Goal: Transaction & Acquisition: Purchase product/service

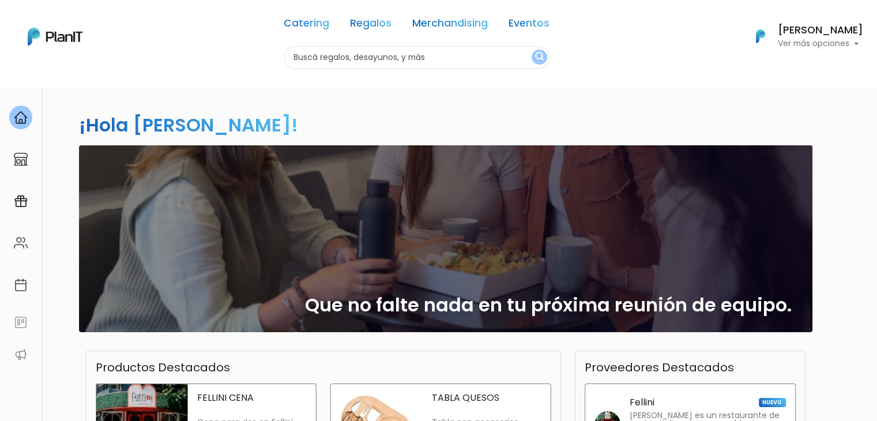
click at [420, 56] on input "text" at bounding box center [417, 57] width 266 height 22
click at [408, 56] on input "text" at bounding box center [417, 57] width 266 height 22
type input "zucc"
click at [532, 50] on button "submit" at bounding box center [540, 57] width 16 height 15
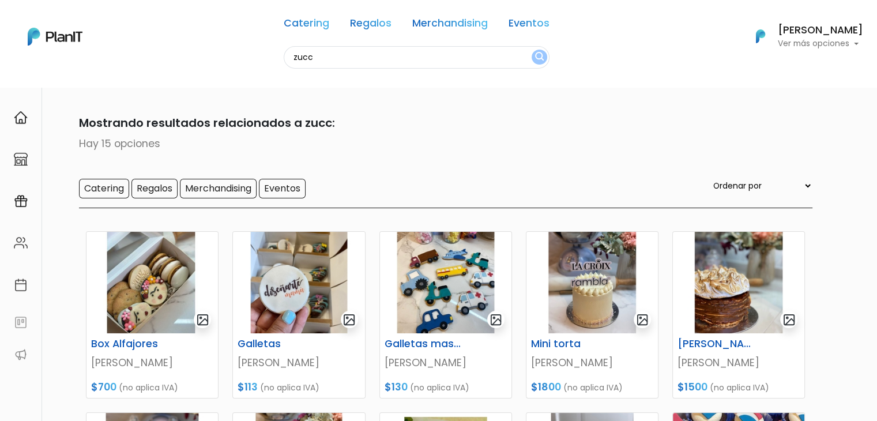
click at [739, 272] on img at bounding box center [738, 282] width 131 height 101
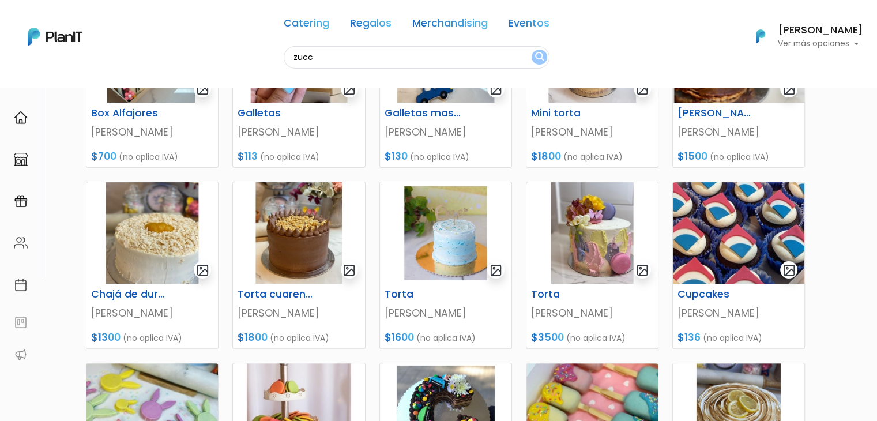
scroll to position [228, 0]
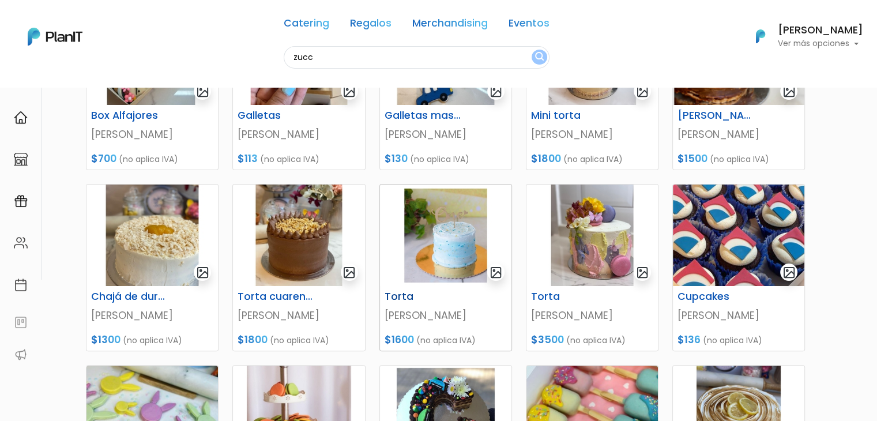
click at [439, 215] on img at bounding box center [445, 235] width 131 height 101
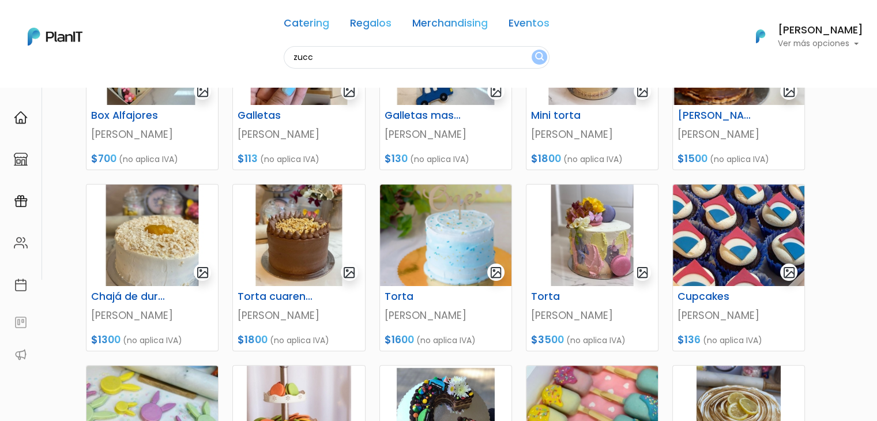
click at [325, 55] on input "zucc" at bounding box center [417, 57] width 266 height 22
type input "sell"
click at [532, 50] on button "submit" at bounding box center [540, 57] width 16 height 15
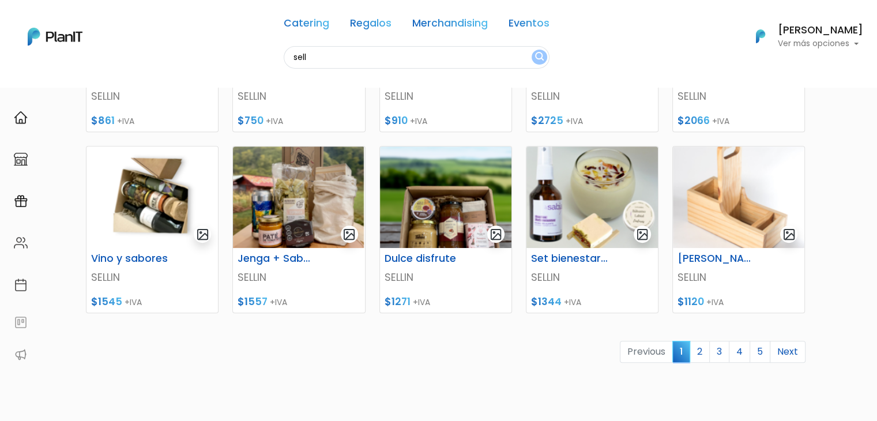
scroll to position [450, 0]
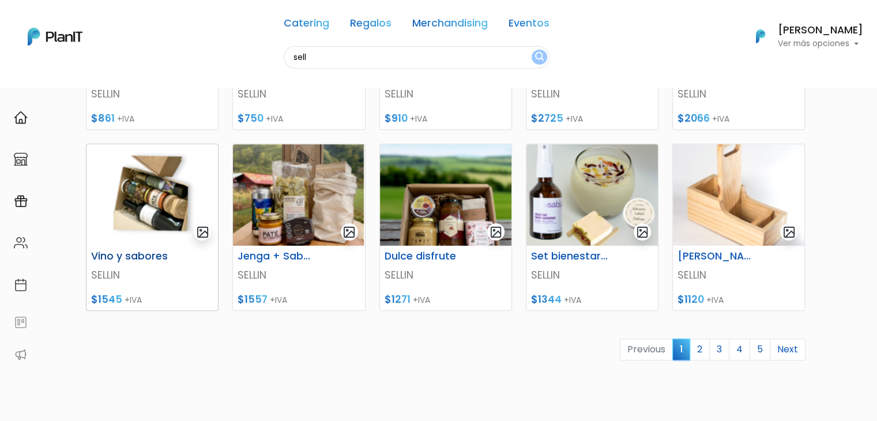
click at [182, 195] on img at bounding box center [152, 194] width 131 height 101
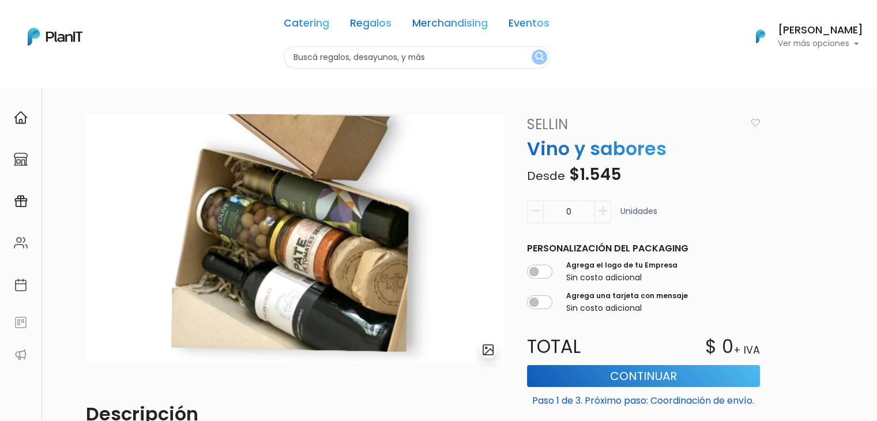
click at [651, 325] on form "0 Unidades Personalización del packaging Agrega el logo de tu Empresa Sin costo…" at bounding box center [643, 317] width 247 height 243
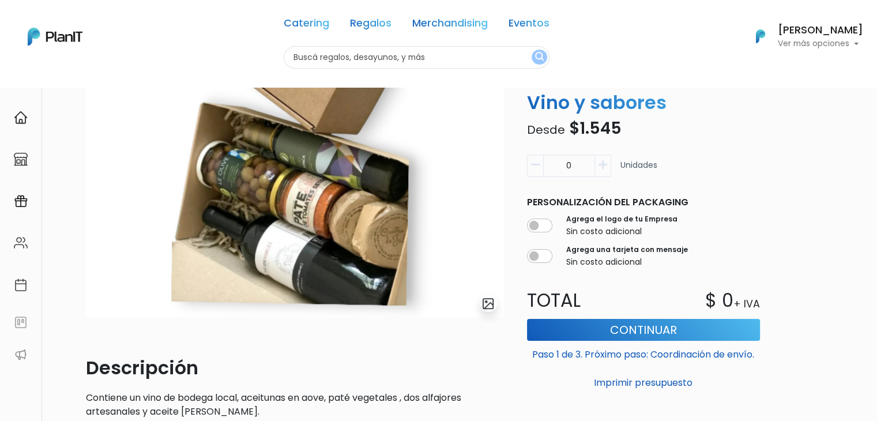
scroll to position [35, 0]
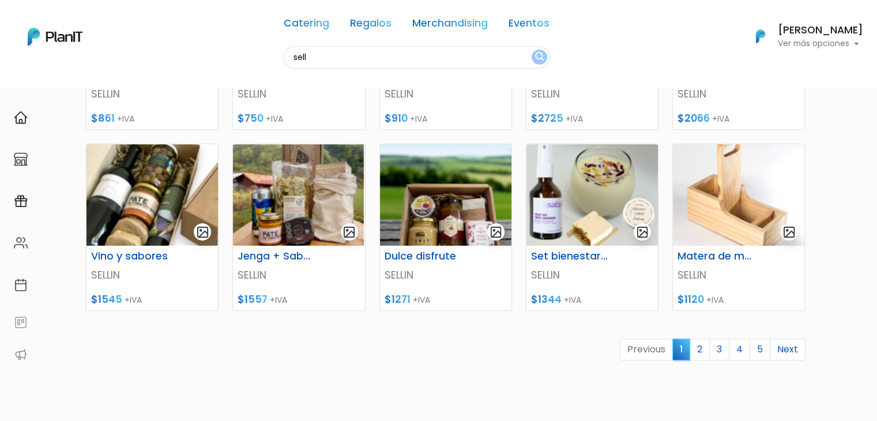
click at [303, 63] on input "sell" at bounding box center [417, 57] width 266 height 22
type input "bello"
click at [532, 50] on button "submit" at bounding box center [540, 57] width 16 height 15
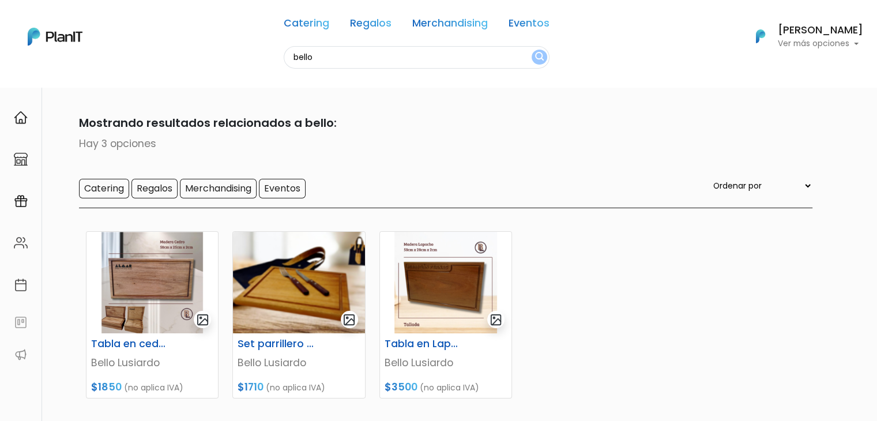
click at [311, 57] on input "bello" at bounding box center [417, 57] width 266 height 22
type input "pianta"
click at [532, 50] on button "submit" at bounding box center [540, 57] width 16 height 15
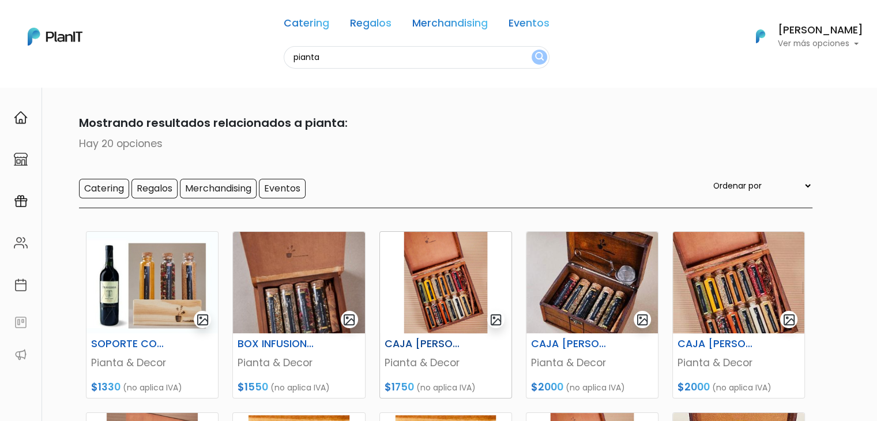
click at [430, 265] on img at bounding box center [445, 282] width 131 height 101
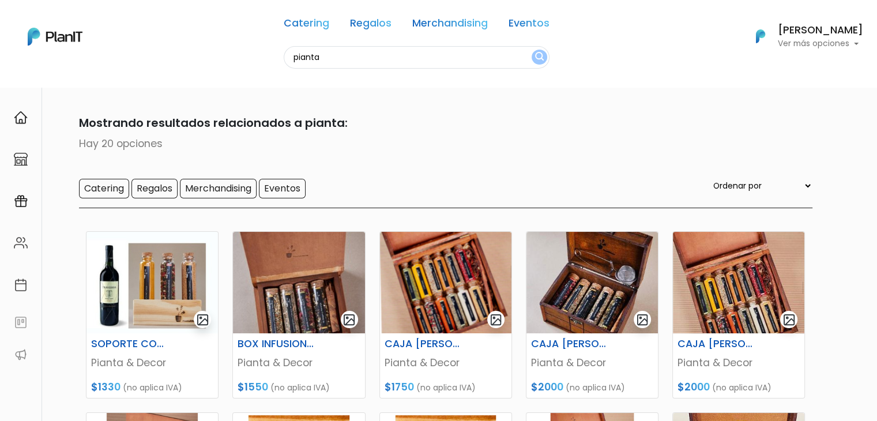
click at [311, 60] on input "pianta" at bounding box center [417, 57] width 266 height 22
type input "verdi"
click at [532, 50] on button "submit" at bounding box center [540, 57] width 16 height 15
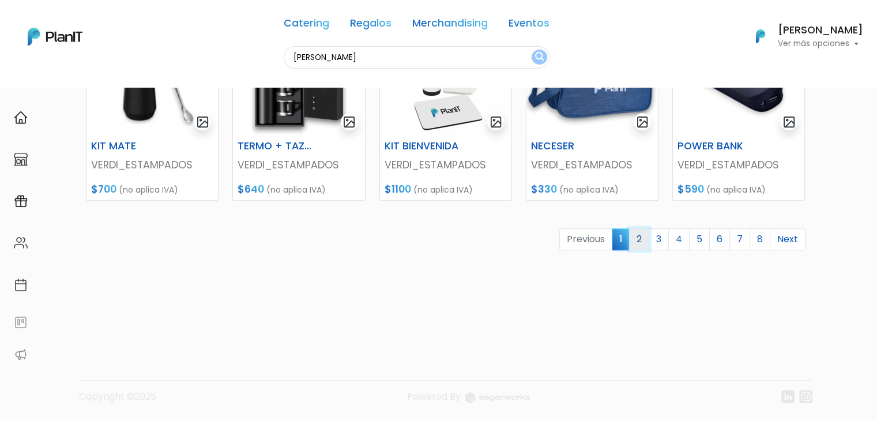
click at [638, 238] on link "2" at bounding box center [639, 239] width 20 height 22
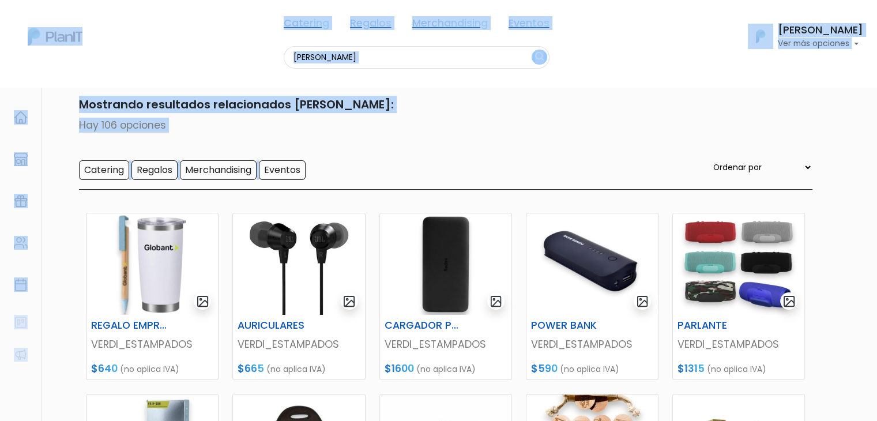
drag, startPoint x: 873, startPoint y: 164, endPoint x: 885, endPoint y: 298, distance: 134.3
click at [877, 298] on html "Catering Regalos Merchandising Eventos [PERSON_NAME] Catering Regalos Merchandi…" at bounding box center [438, 192] width 877 height 421
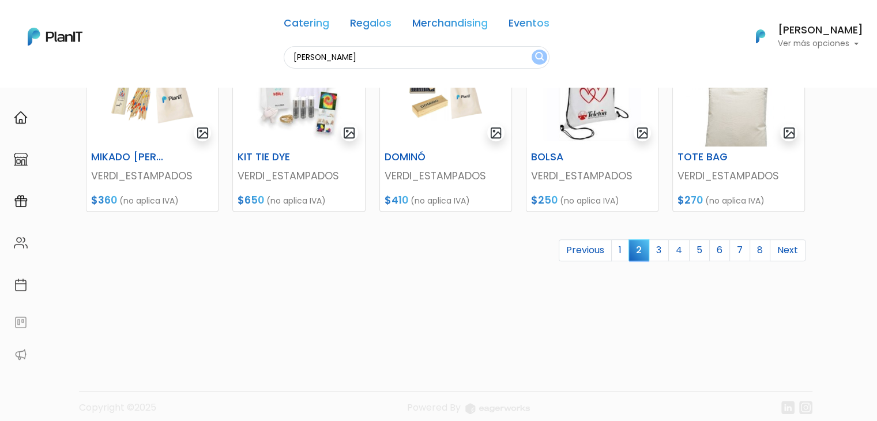
scroll to position [560, 0]
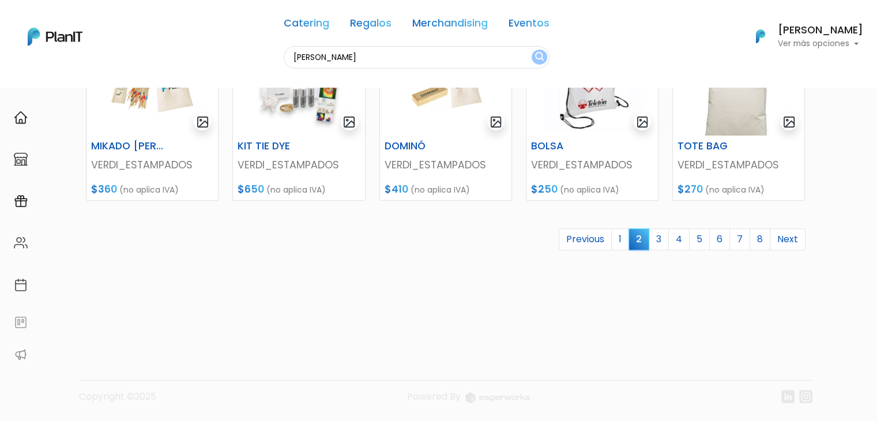
click at [663, 235] on link "3" at bounding box center [659, 239] width 20 height 22
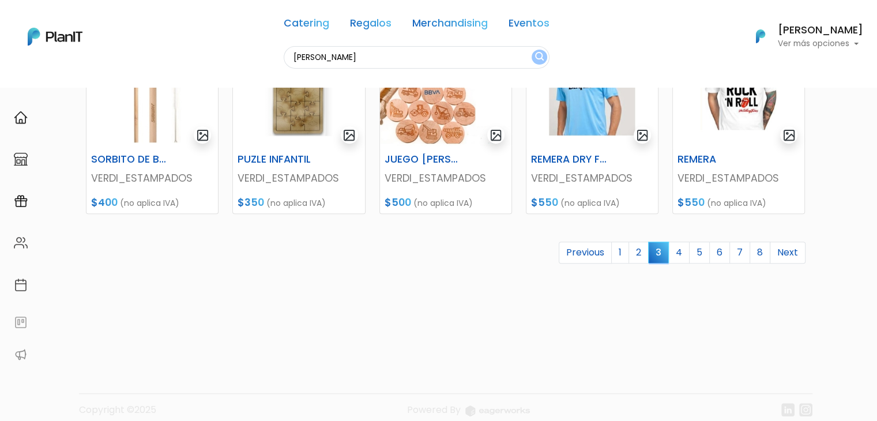
scroll to position [548, 0]
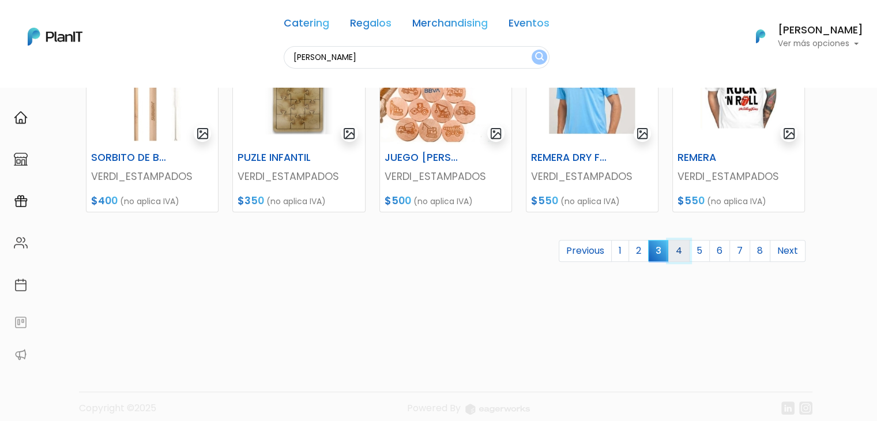
click at [680, 249] on link "4" at bounding box center [678, 251] width 21 height 22
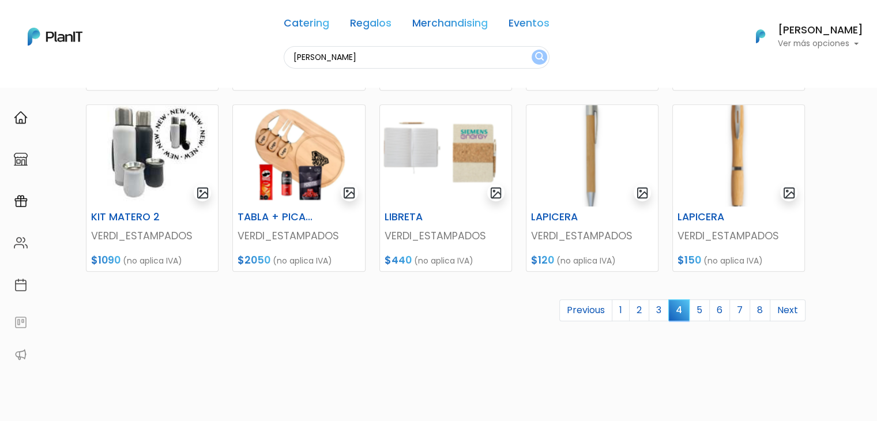
scroll to position [485, 0]
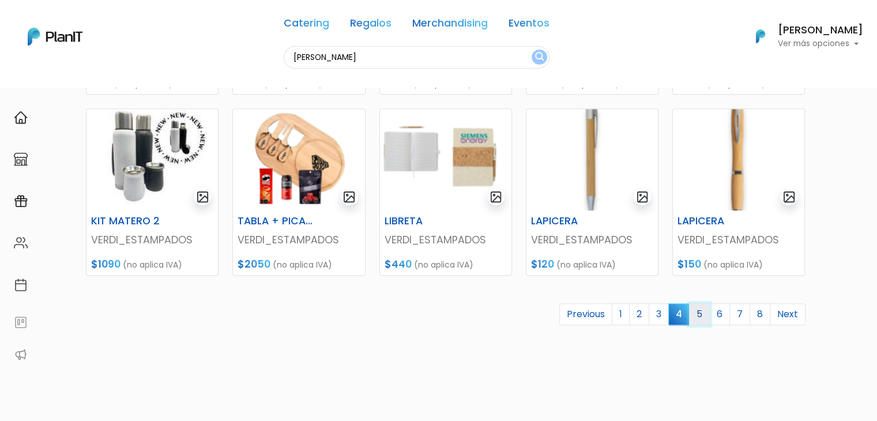
click at [701, 316] on link "5" at bounding box center [699, 314] width 21 height 22
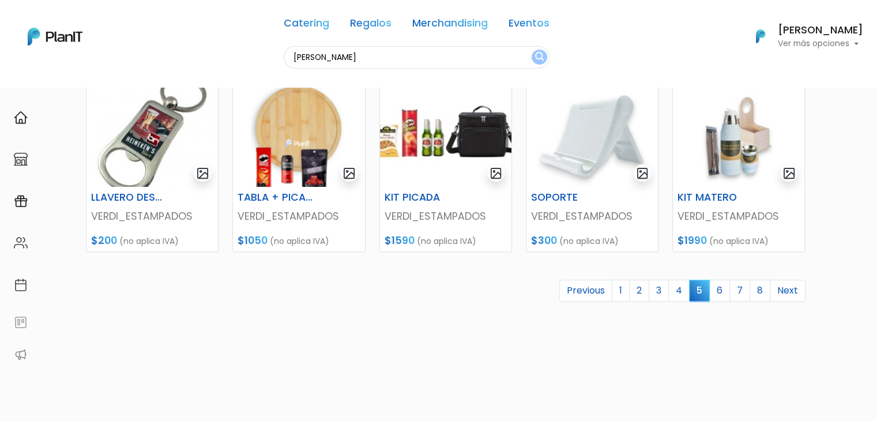
scroll to position [516, 0]
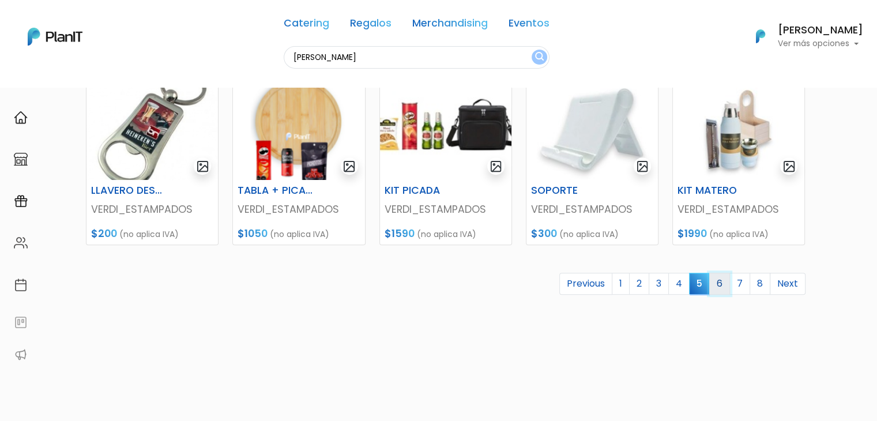
click at [721, 289] on link "6" at bounding box center [719, 284] width 21 height 22
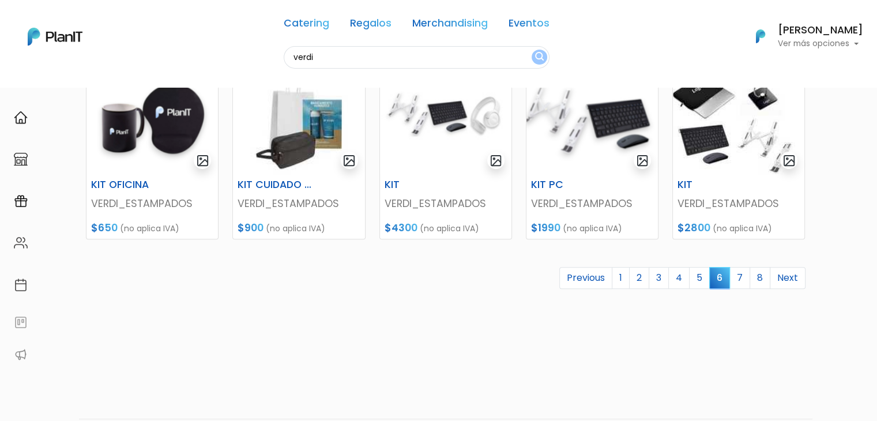
scroll to position [529, 0]
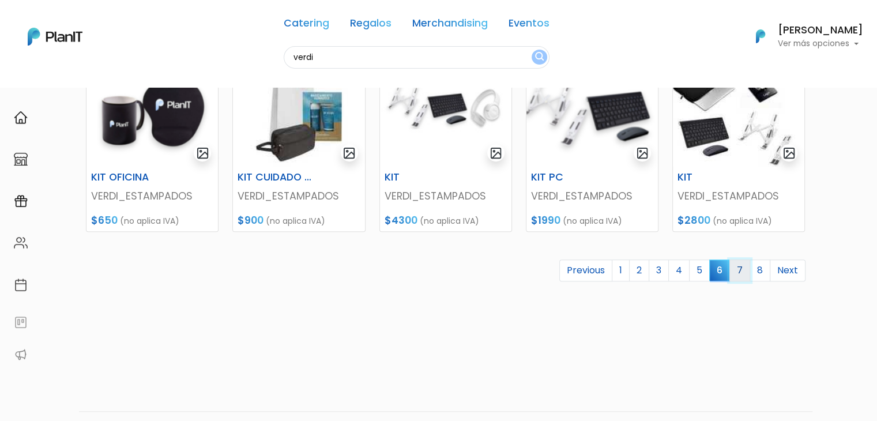
click at [741, 272] on link "7" at bounding box center [740, 271] width 21 height 22
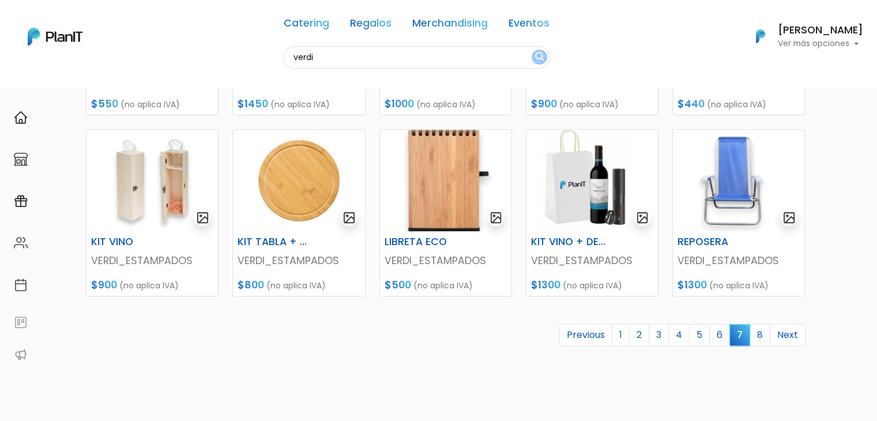
scroll to position [478, 0]
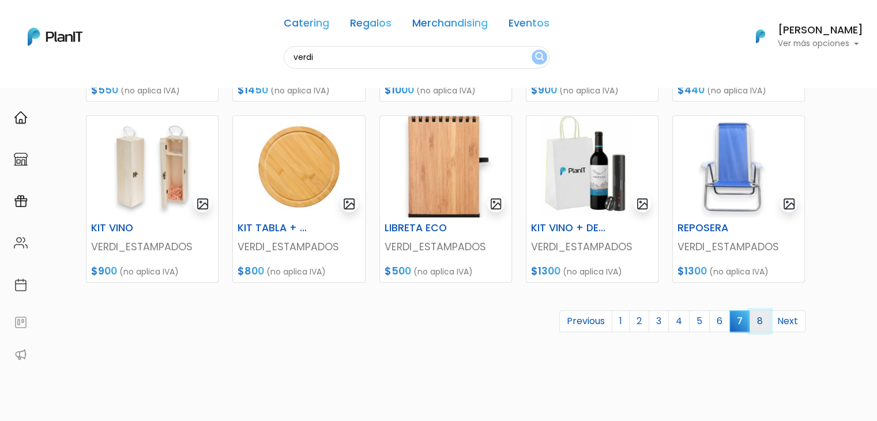
click at [754, 314] on link "8" at bounding box center [760, 321] width 21 height 22
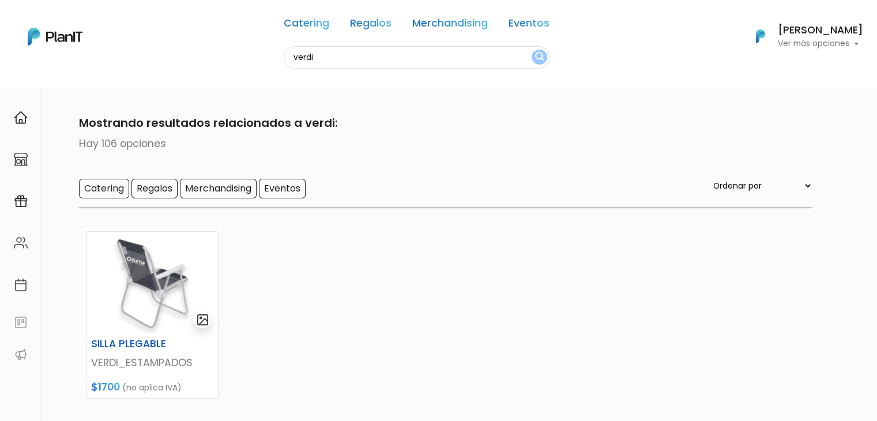
click at [312, 58] on input "verdi" at bounding box center [417, 57] width 266 height 22
type input "vaso"
click at [532, 50] on button "submit" at bounding box center [540, 57] width 16 height 15
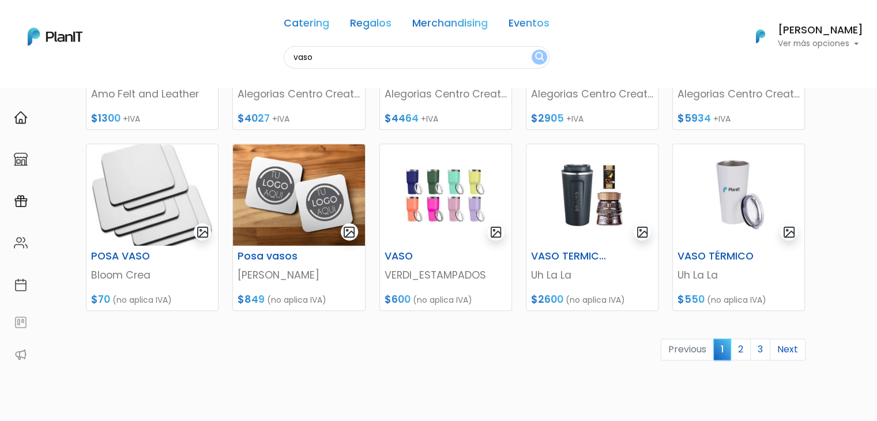
scroll to position [453, 0]
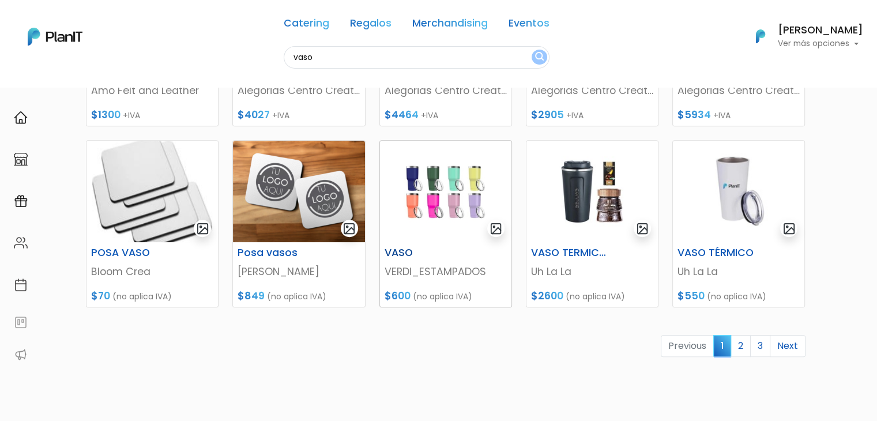
click at [445, 164] on img at bounding box center [445, 191] width 131 height 101
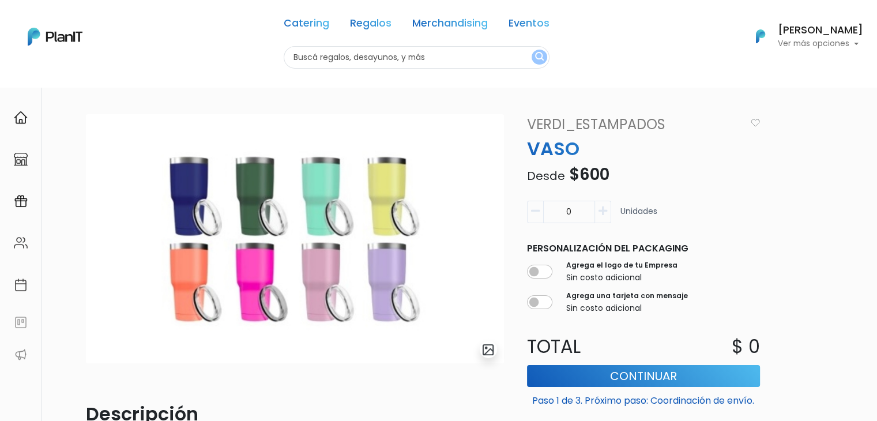
click at [332, 55] on input "text" at bounding box center [417, 57] width 266 height 22
type input "mini"
click at [532, 50] on button "submit" at bounding box center [540, 57] width 16 height 15
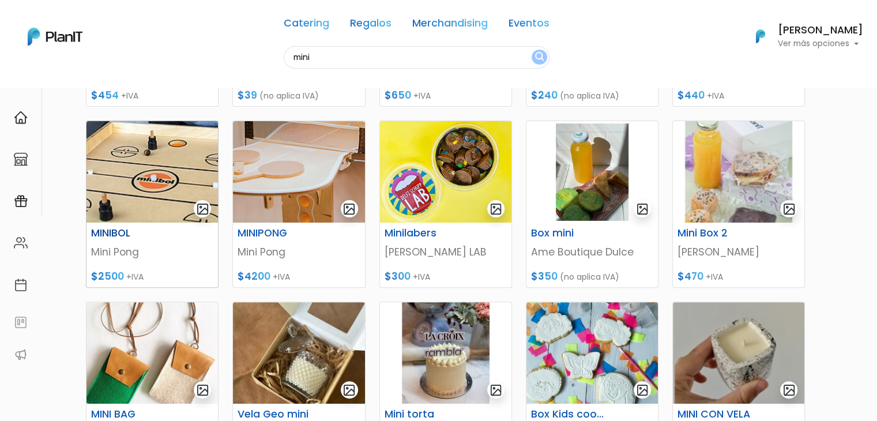
click at [114, 192] on img at bounding box center [152, 171] width 131 height 101
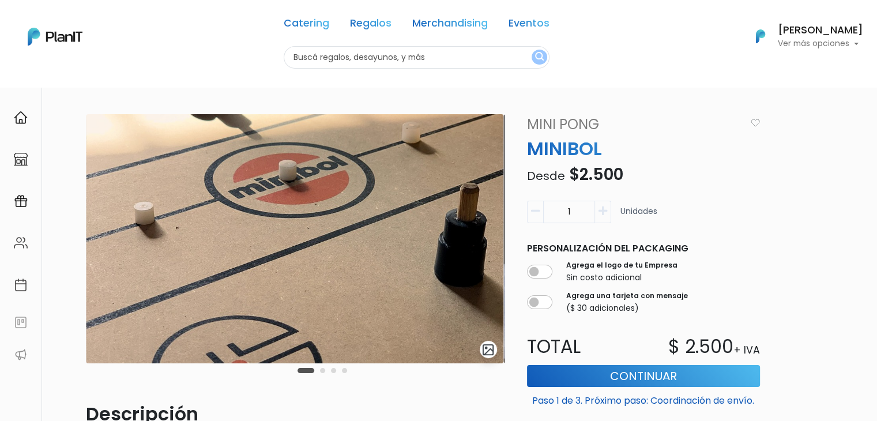
click at [318, 61] on input "text" at bounding box center [417, 57] width 266 height 22
type input "desayuno para c"
click at [532, 50] on button "submit" at bounding box center [540, 57] width 16 height 15
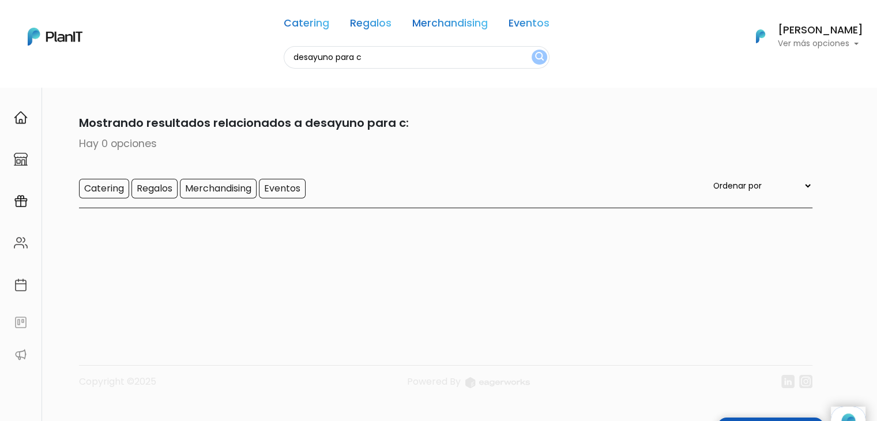
click at [374, 50] on input "desayuno para c" at bounding box center [417, 57] width 266 height 22
type input "d"
type input "donu"
click at [532, 50] on button "submit" at bounding box center [540, 57] width 16 height 15
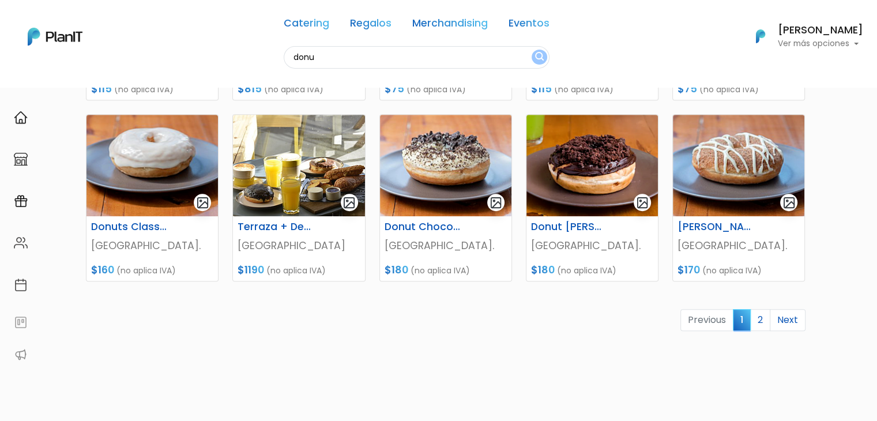
scroll to position [478, 0]
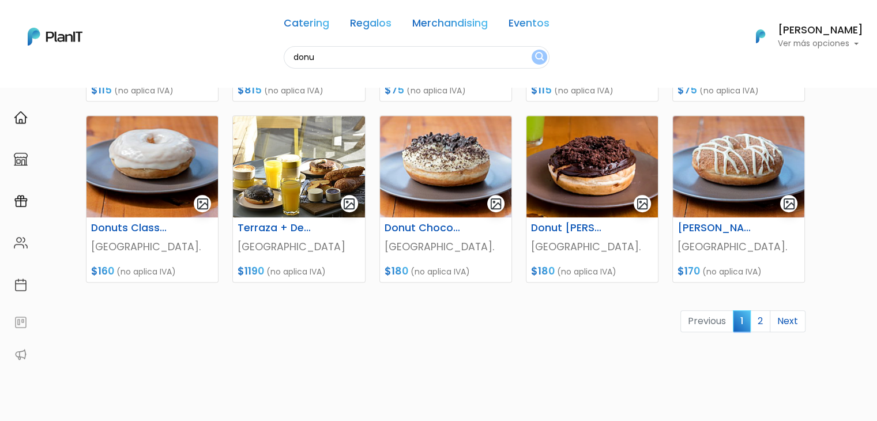
click at [764, 321] on link "2" at bounding box center [760, 321] width 20 height 22
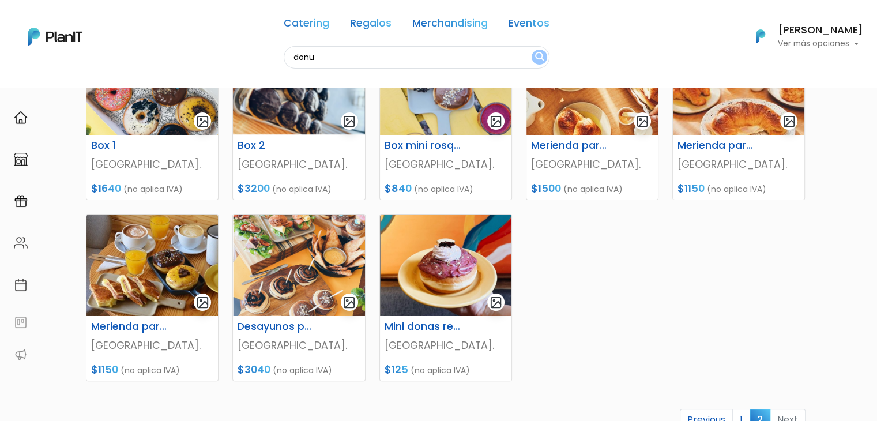
scroll to position [204, 0]
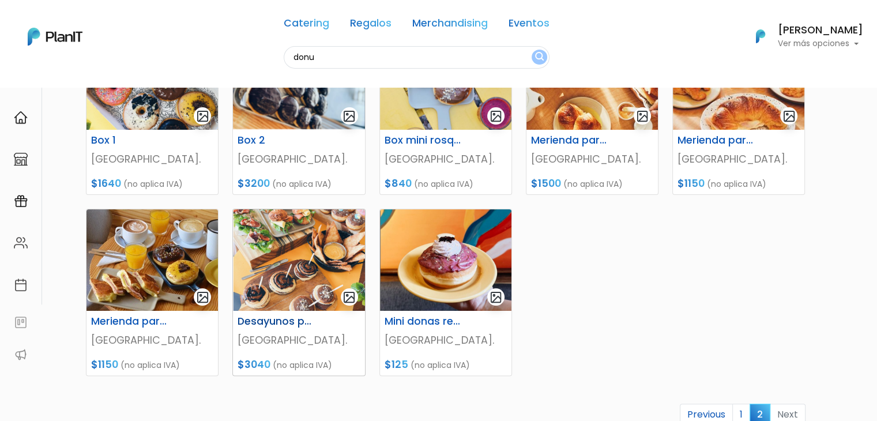
click at [328, 277] on img at bounding box center [298, 259] width 131 height 101
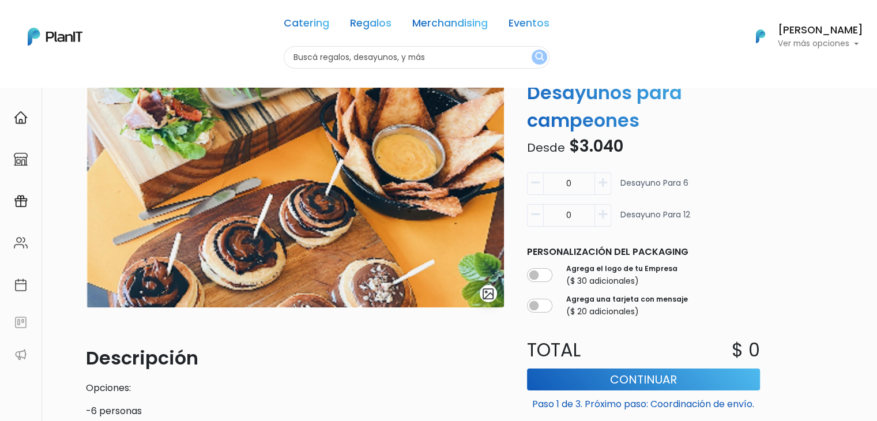
scroll to position [53, 0]
